Goal: Task Accomplishment & Management: Use online tool/utility

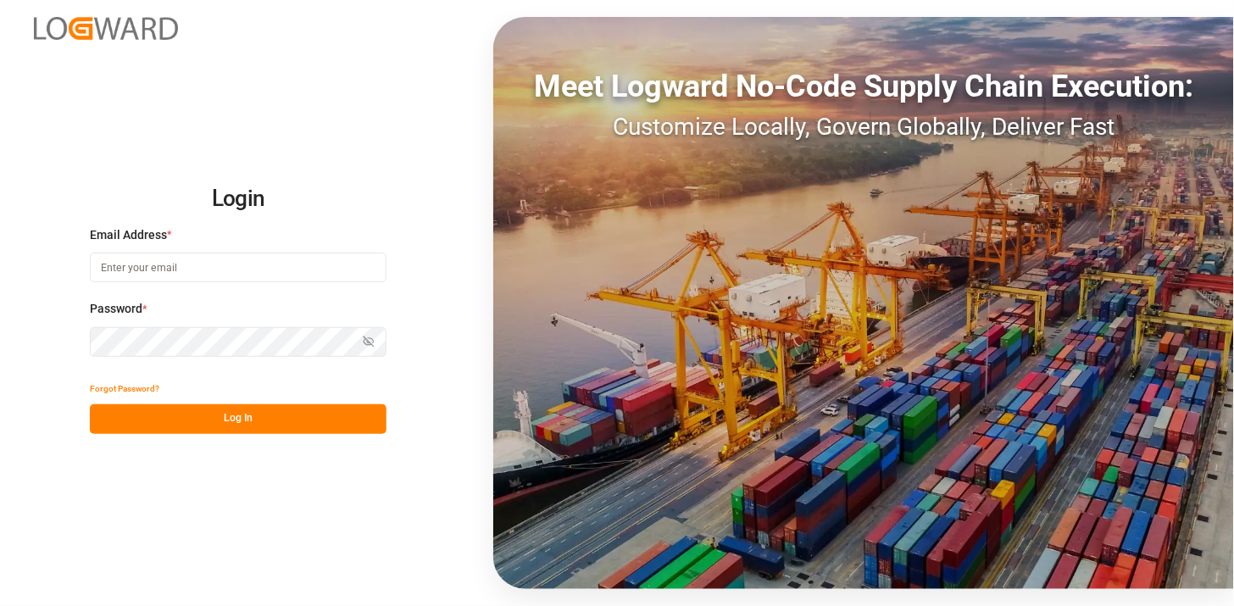
type input "[PERSON_NAME][EMAIL_ADDRESS][PERSON_NAME][DOMAIN_NAME]"
click at [264, 426] on button "Log In" at bounding box center [238, 419] width 297 height 30
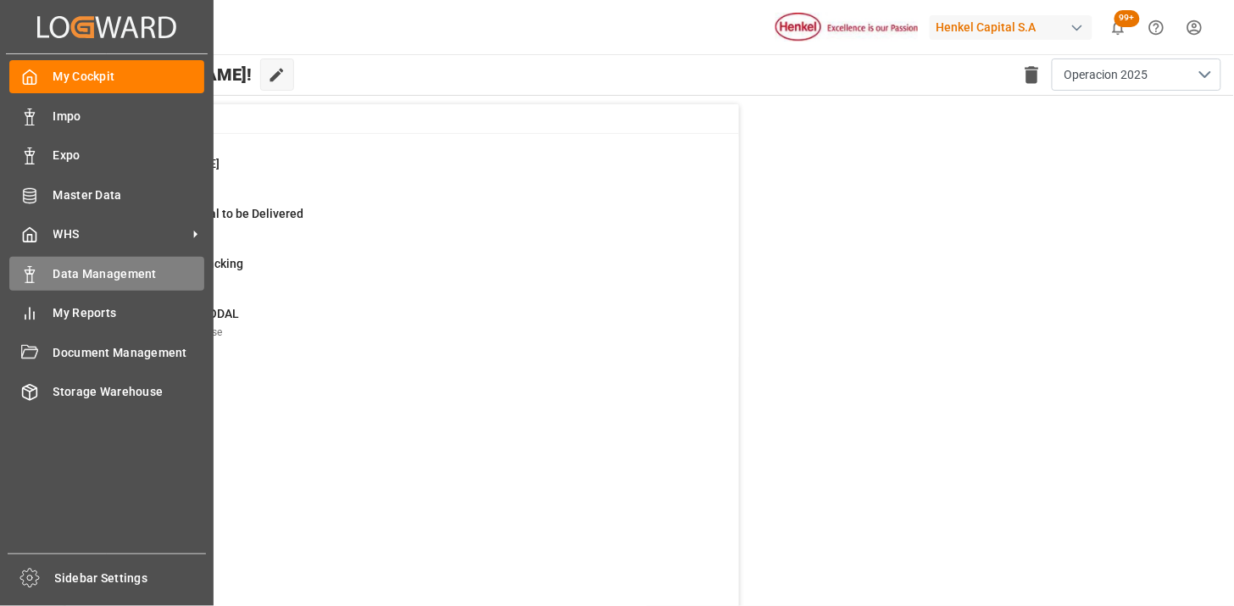
click at [89, 265] on span "Data Management" at bounding box center [129, 274] width 152 height 18
